Goal: Transaction & Acquisition: Download file/media

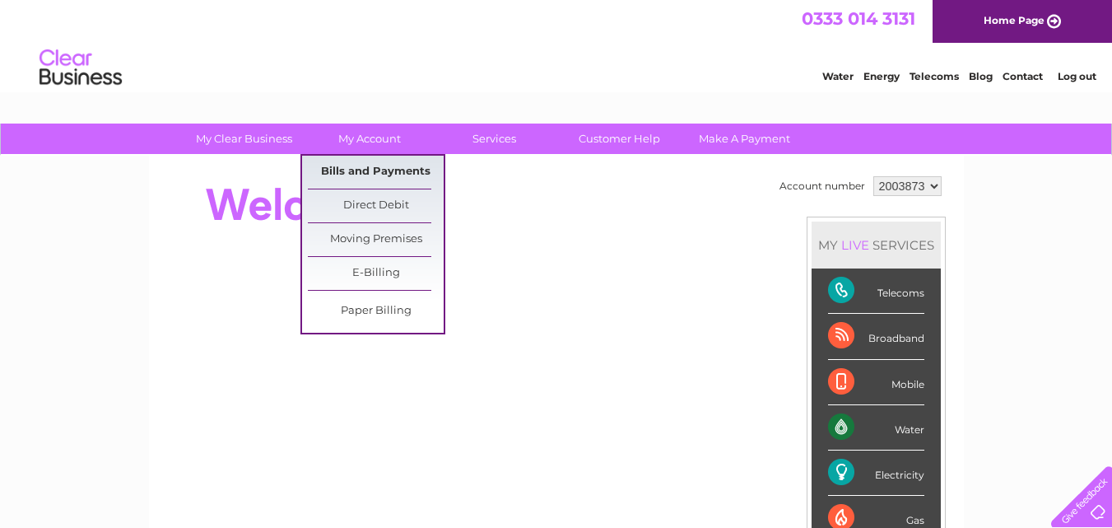
click at [365, 164] on link "Bills and Payments" at bounding box center [376, 172] width 136 height 33
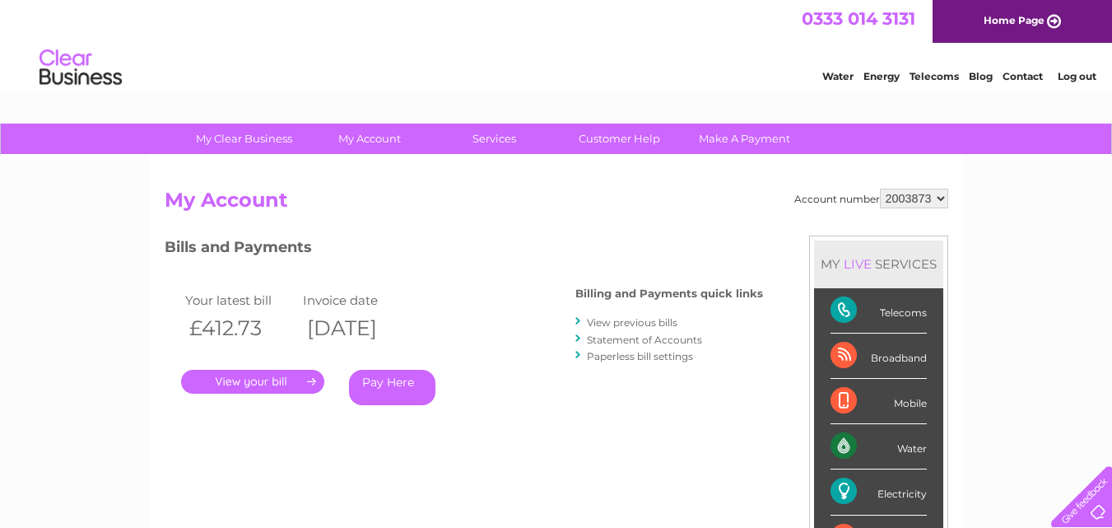
click at [247, 380] on link "." at bounding box center [252, 382] width 143 height 24
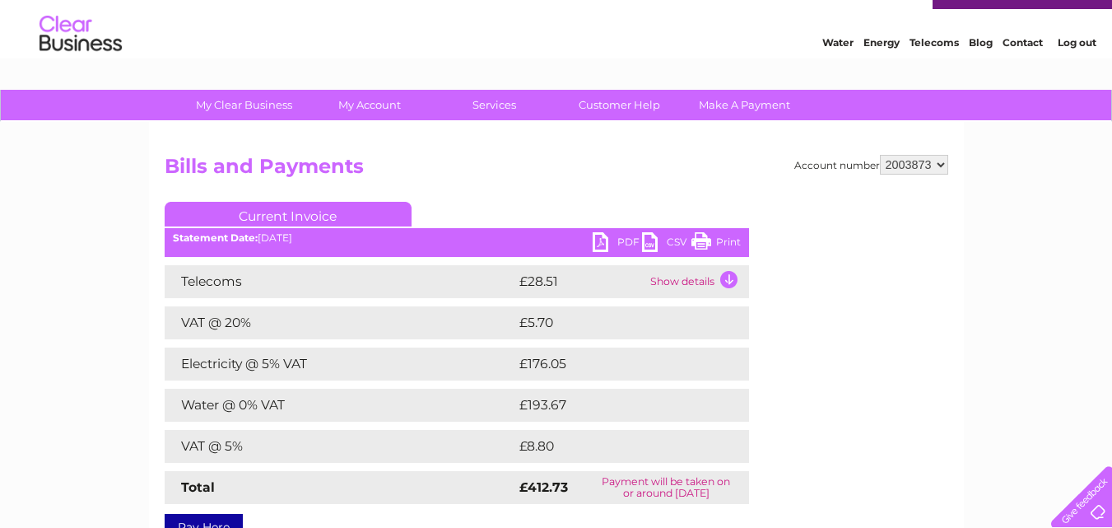
scroll to position [82, 0]
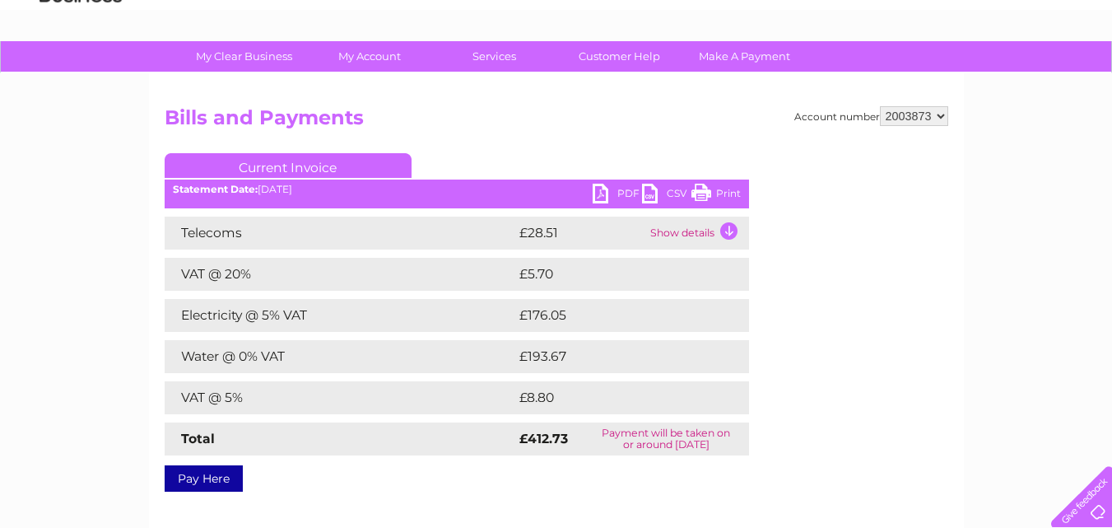
click at [642, 191] on link "CSV" at bounding box center [666, 196] width 49 height 24
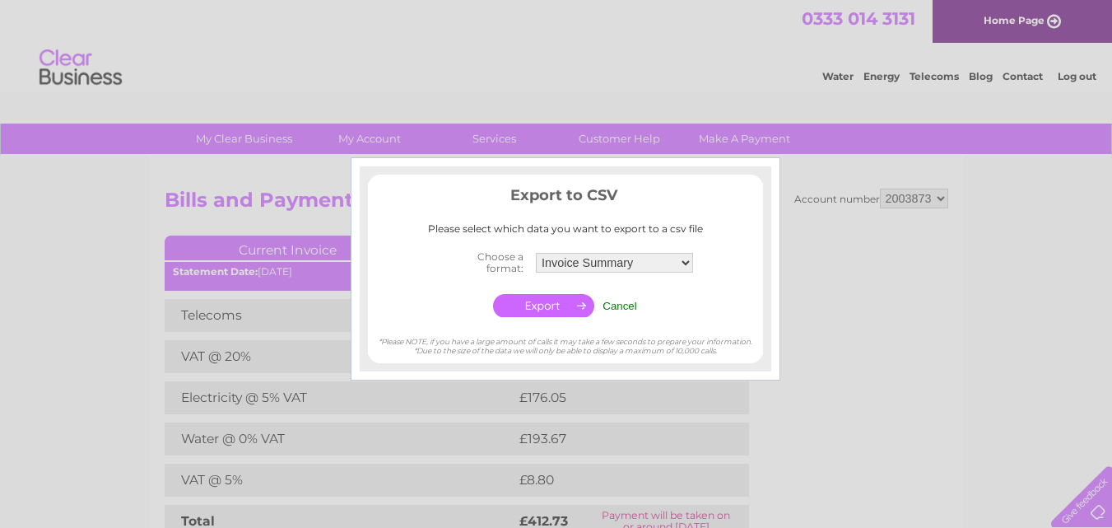
click at [622, 304] on input "Cancel" at bounding box center [620, 306] width 35 height 12
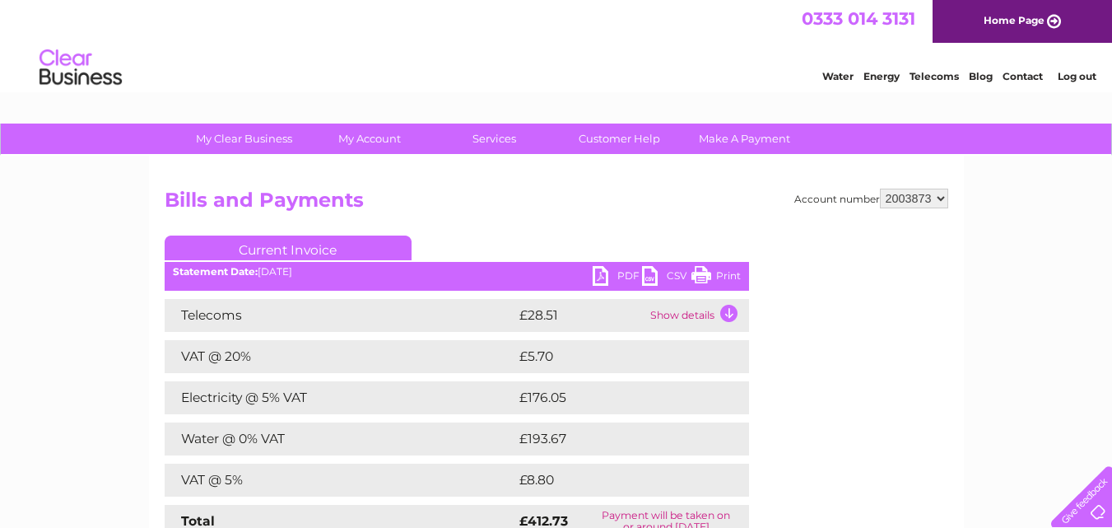
click at [601, 277] on link "PDF" at bounding box center [617, 278] width 49 height 24
